Goal: Task Accomplishment & Management: Complete application form

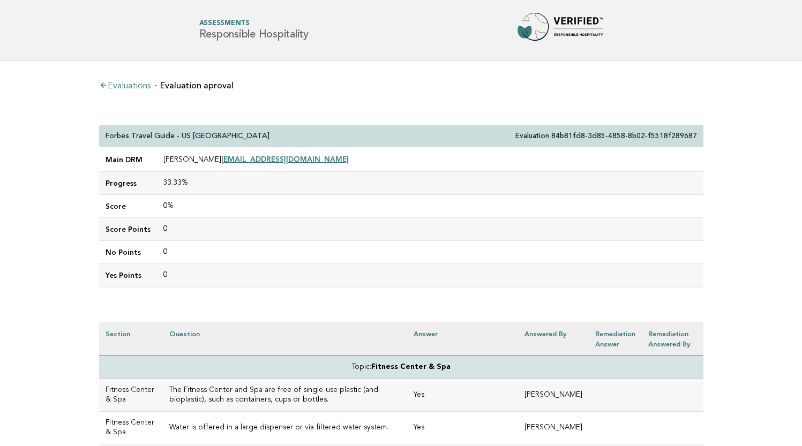
click at [136, 87] on link "Evaluations" at bounding box center [124, 86] width 51 height 9
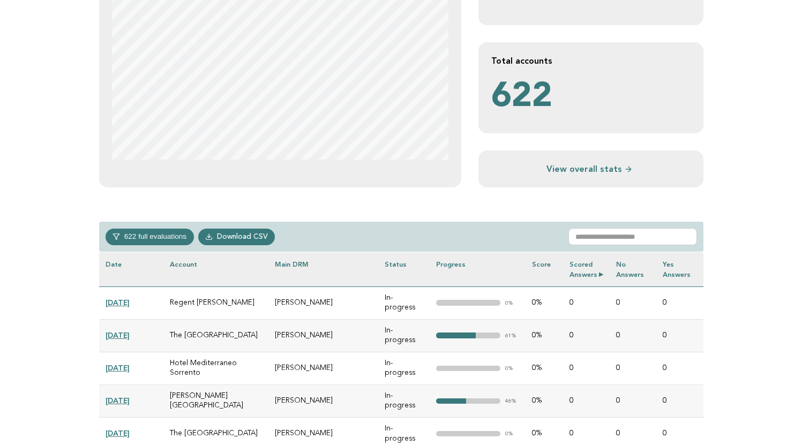
scroll to position [297, 0]
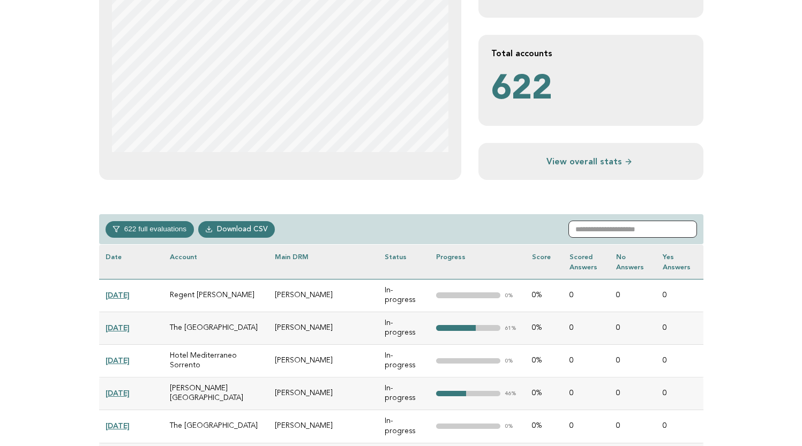
click at [617, 223] on input "text" at bounding box center [633, 229] width 129 height 17
paste input "**********"
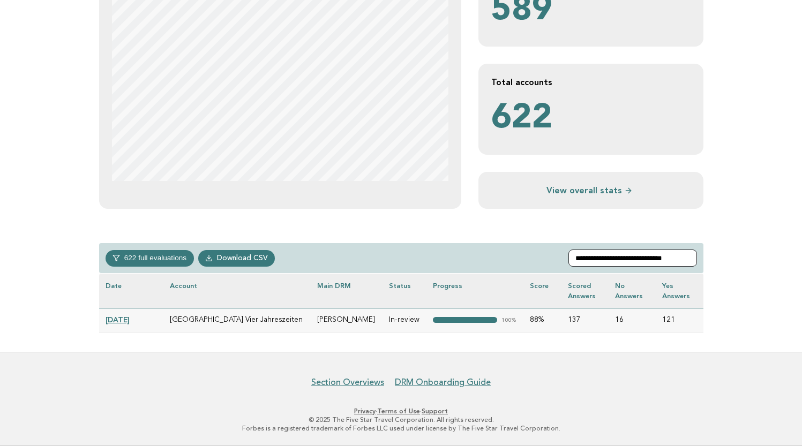
scroll to position [267, 0]
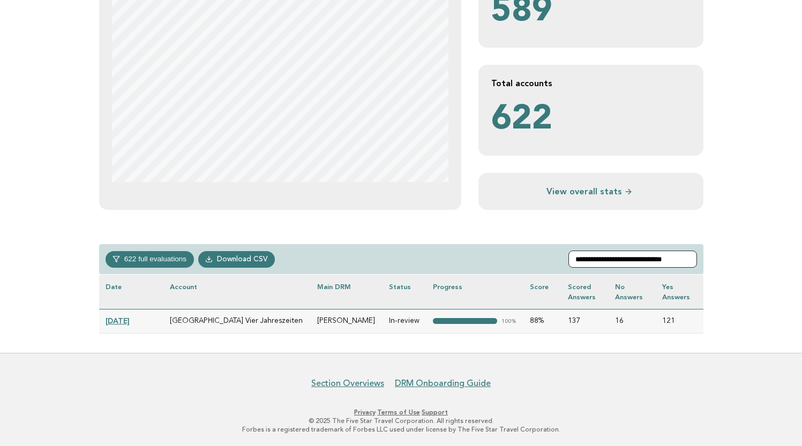
type input "**********"
click at [133, 315] on td "[DATE]" at bounding box center [131, 321] width 64 height 24
click at [130, 318] on link "[DATE]" at bounding box center [118, 321] width 24 height 9
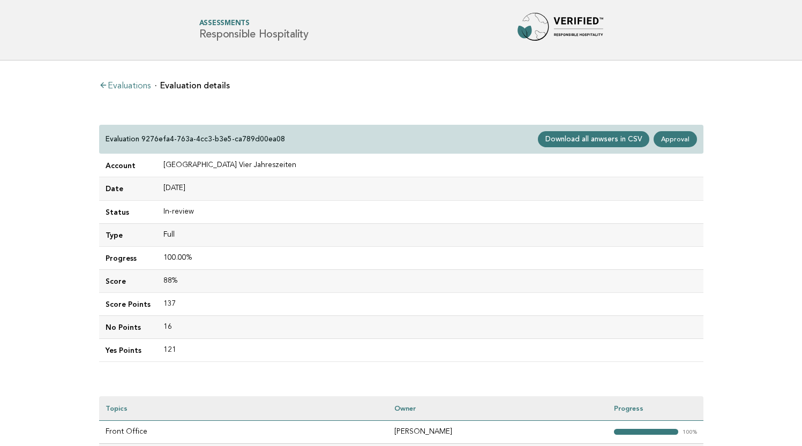
click at [675, 130] on div "Evaluation 9276efa4-763a-4cc3-b3e5-ca789d00ea08 Download all anwsers in CSV App…" at bounding box center [401, 139] width 604 height 29
click at [672, 143] on link "Approval" at bounding box center [675, 139] width 43 height 16
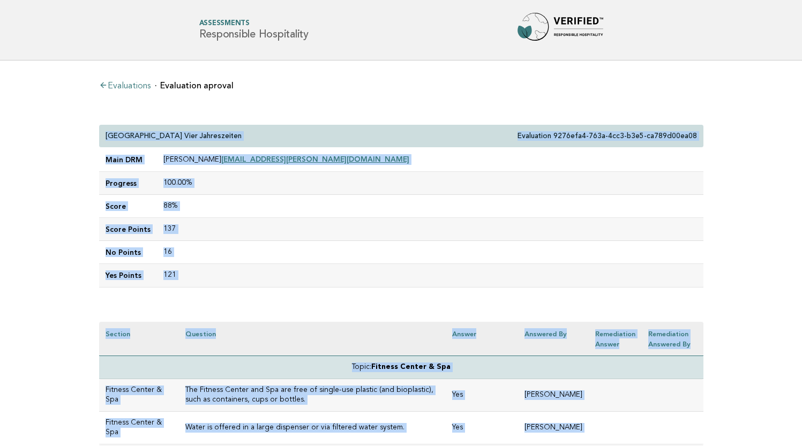
drag, startPoint x: 220, startPoint y: 181, endPoint x: 205, endPoint y: 110, distance: 72.3
copy div "Fairmont Hotel Vier Jahreszeiten Evaluation 9276efa4-763a-4cc3-b3e5-ca789d00ea0…"
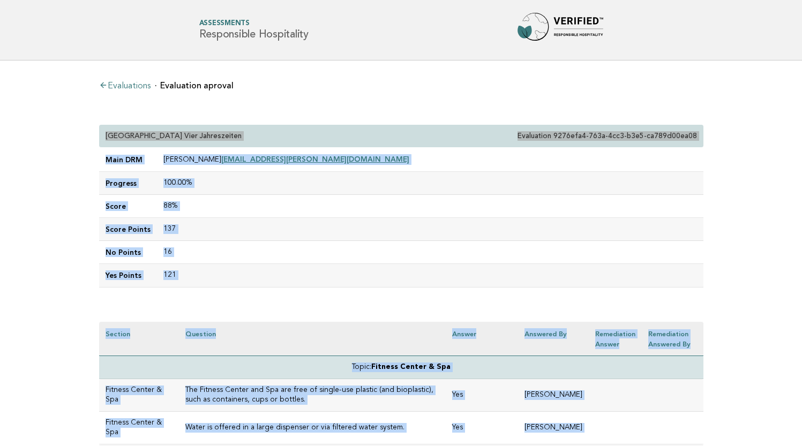
click at [258, 360] on td "Topic: Fitness Center & Spa" at bounding box center [401, 367] width 604 height 23
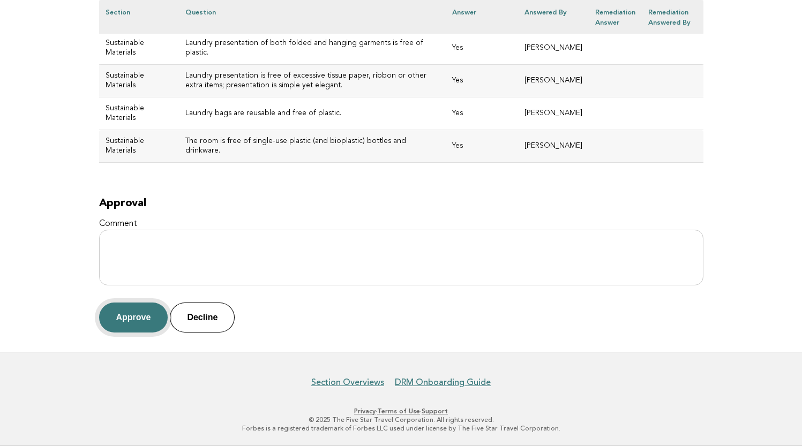
scroll to position [5137, 0]
click at [133, 311] on button "Approve" at bounding box center [133, 318] width 69 height 30
